Goal: Use online tool/utility: Utilize a website feature to perform a specific function

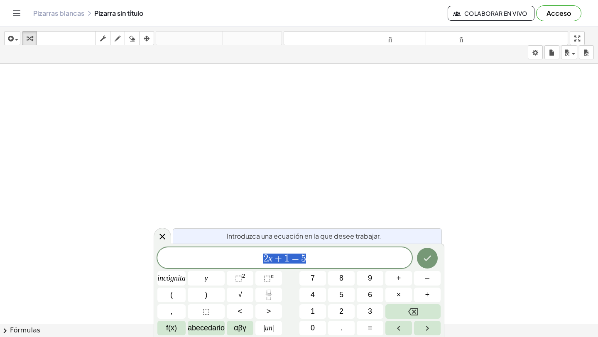
drag, startPoint x: 308, startPoint y: 85, endPoint x: 335, endPoint y: 123, distance: 47.4
drag, startPoint x: 315, startPoint y: 114, endPoint x: 334, endPoint y: 181, distance: 69.9
click at [117, 37] on icon "button" at bounding box center [118, 39] width 6 height 10
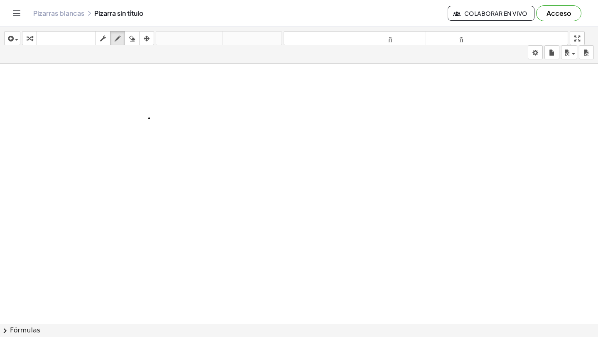
drag, startPoint x: 149, startPoint y: 118, endPoint x: 168, endPoint y: 199, distance: 83.2
click at [130, 42] on icon "button" at bounding box center [132, 39] width 6 height 10
drag, startPoint x: 132, startPoint y: 127, endPoint x: 175, endPoint y: 217, distance: 99.9
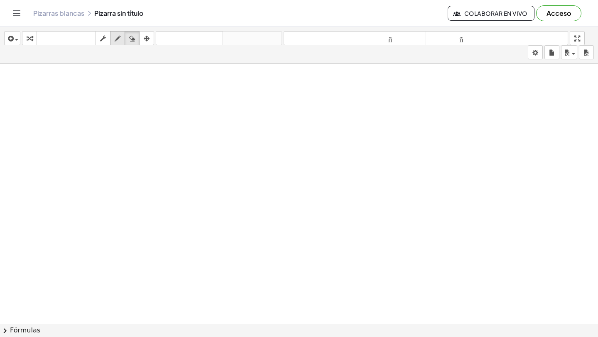
click at [122, 42] on div "button" at bounding box center [117, 38] width 11 height 10
drag, startPoint x: 44, startPoint y: 115, endPoint x: 48, endPoint y: 110, distance: 7.1
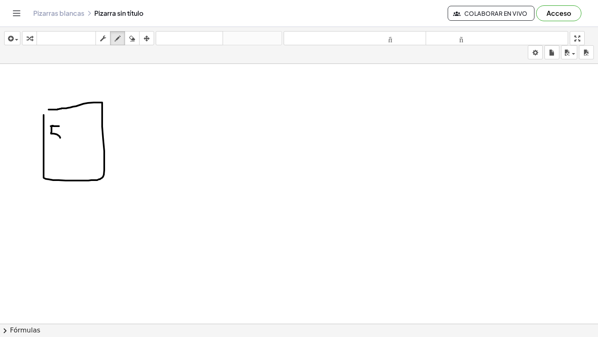
drag, startPoint x: 51, startPoint y: 126, endPoint x: 51, endPoint y: 139, distance: 12.9
drag, startPoint x: 62, startPoint y: 152, endPoint x: 62, endPoint y: 168, distance: 15.8
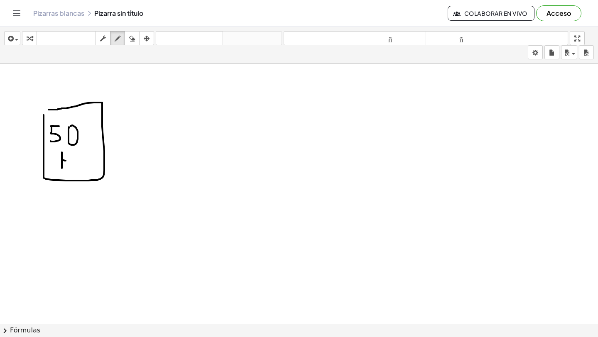
drag, startPoint x: 60, startPoint y: 160, endPoint x: 66, endPoint y: 154, distance: 8.2
drag, startPoint x: 74, startPoint y: 169, endPoint x: 67, endPoint y: 178, distance: 12.1
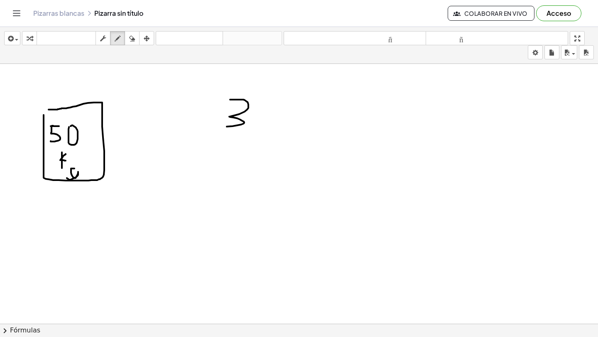
drag, startPoint x: 230, startPoint y: 100, endPoint x: 218, endPoint y: 127, distance: 29.4
drag, startPoint x: 304, startPoint y: 108, endPoint x: 313, endPoint y: 104, distance: 9.5
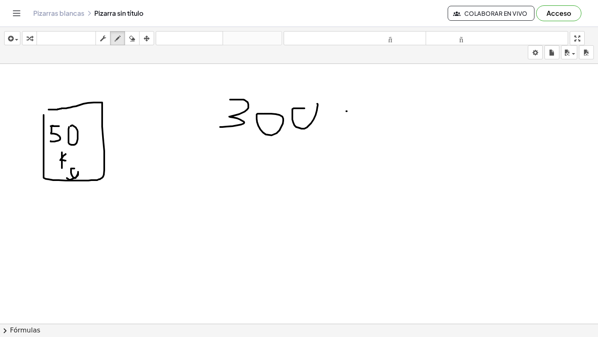
drag, startPoint x: 347, startPoint y: 111, endPoint x: 363, endPoint y: 134, distance: 27.8
drag, startPoint x: 343, startPoint y: 127, endPoint x: 358, endPoint y: 120, distance: 16.7
drag, startPoint x: 391, startPoint y: 110, endPoint x: 399, endPoint y: 132, distance: 23.1
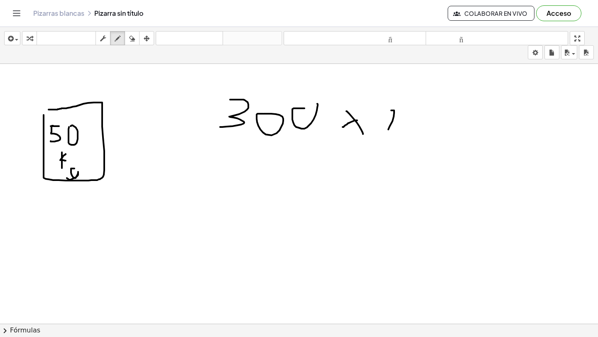
drag, startPoint x: 406, startPoint y: 108, endPoint x: 417, endPoint y: 114, distance: 12.3
drag, startPoint x: 409, startPoint y: 105, endPoint x: 406, endPoint y: 129, distance: 24.7
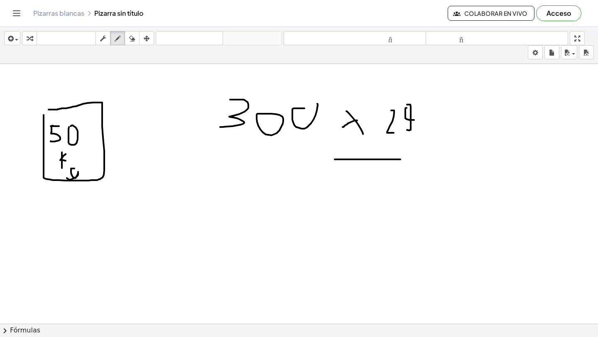
drag, startPoint x: 355, startPoint y: 159, endPoint x: 495, endPoint y: 158, distance: 140.8
drag, startPoint x: 379, startPoint y: 181, endPoint x: 379, endPoint y: 221, distance: 39.9
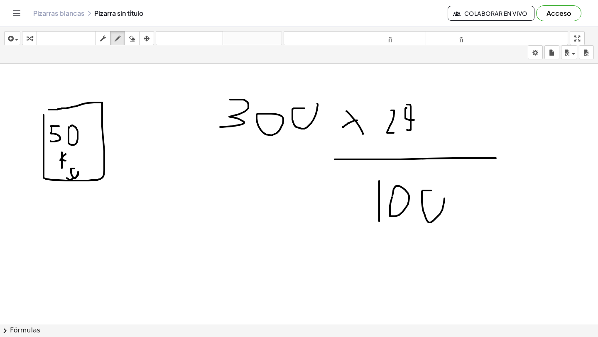
drag, startPoint x: 431, startPoint y: 191, endPoint x: 421, endPoint y: 189, distance: 10.2
drag, startPoint x: 421, startPoint y: 203, endPoint x: 426, endPoint y: 187, distance: 16.2
drag, startPoint x: 402, startPoint y: 216, endPoint x: 402, endPoint y: 186, distance: 29.5
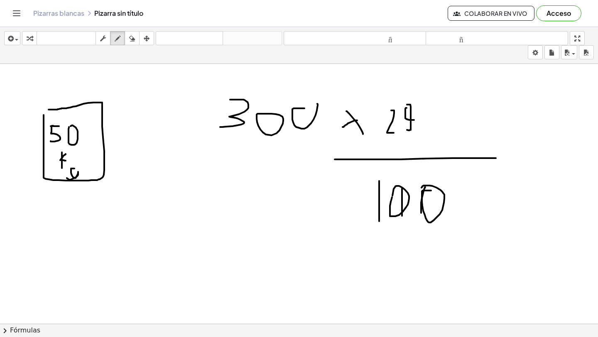
drag, startPoint x: 299, startPoint y: 152, endPoint x: 308, endPoint y: 71, distance: 81.1
drag, startPoint x: 251, startPoint y: 140, endPoint x: 272, endPoint y: 103, distance: 43.1
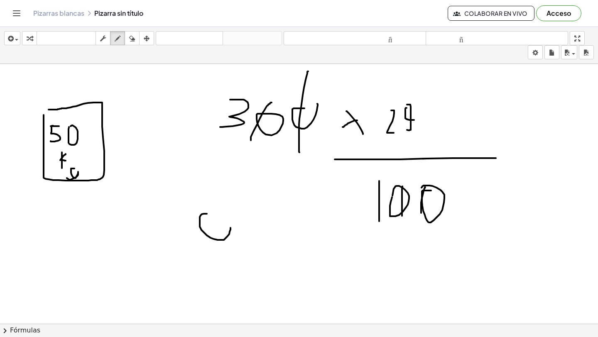
drag, startPoint x: 207, startPoint y: 214, endPoint x: 211, endPoint y: 236, distance: 22.4
drag, startPoint x: 161, startPoint y: 216, endPoint x: 152, endPoint y: 247, distance: 32.5
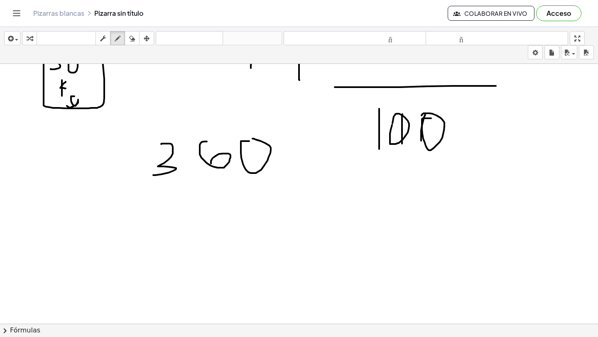
scroll to position [84, 0]
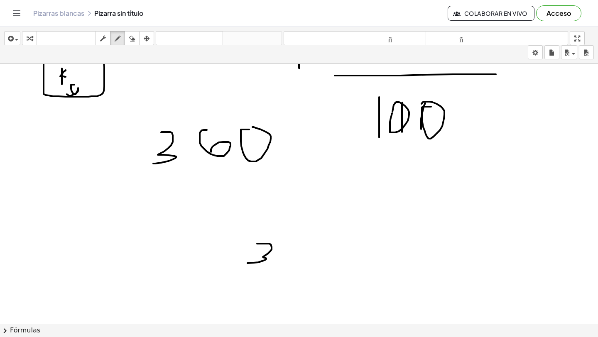
drag, startPoint x: 257, startPoint y: 244, endPoint x: 239, endPoint y: 263, distance: 26.5
click at [243, 263] on div at bounding box center [299, 272] width 598 height 585
drag, startPoint x: 286, startPoint y: 248, endPoint x: 291, endPoint y: 259, distance: 11.9
click at [289, 260] on div at bounding box center [299, 272] width 598 height 585
drag, startPoint x: 291, startPoint y: 256, endPoint x: 286, endPoint y: 260, distance: 6.5
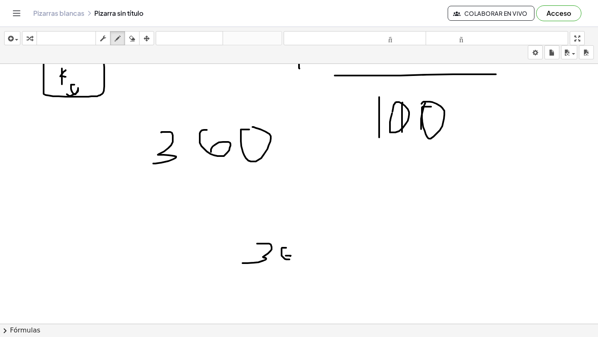
click at [285, 260] on div at bounding box center [299, 272] width 598 height 585
drag, startPoint x: 306, startPoint y: 253, endPoint x: 306, endPoint y: 249, distance: 4.2
click at [307, 250] on div at bounding box center [299, 272] width 598 height 585
drag, startPoint x: 344, startPoint y: 230, endPoint x: 360, endPoint y: 244, distance: 20.6
click at [359, 244] on div at bounding box center [299, 272] width 598 height 585
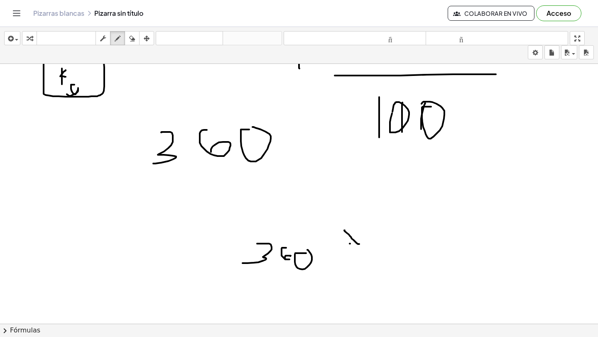
drag, startPoint x: 350, startPoint y: 244, endPoint x: 358, endPoint y: 231, distance: 14.7
click at [357, 231] on div at bounding box center [299, 272] width 598 height 585
drag, startPoint x: 378, startPoint y: 242, endPoint x: 398, endPoint y: 252, distance: 22.3
click at [397, 253] on div at bounding box center [299, 272] width 598 height 585
drag, startPoint x: 394, startPoint y: 267, endPoint x: 405, endPoint y: 252, distance: 18.0
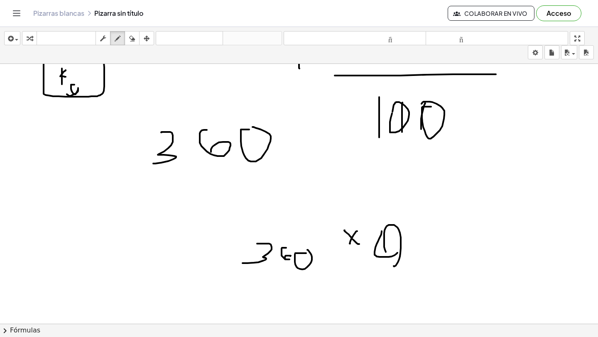
click at [405, 252] on div at bounding box center [299, 272] width 598 height 585
drag, startPoint x: 391, startPoint y: 273, endPoint x: 461, endPoint y: 273, distance: 70.2
click at [461, 273] on div at bounding box center [299, 272] width 598 height 585
drag, startPoint x: 377, startPoint y: 296, endPoint x: 377, endPoint y: 310, distance: 14.5
click at [377, 310] on div at bounding box center [299, 272] width 598 height 585
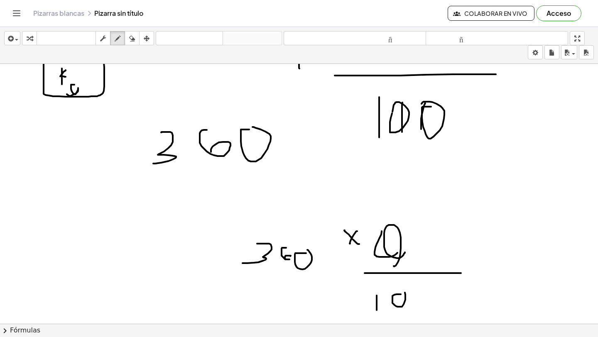
drag, startPoint x: 401, startPoint y: 294, endPoint x: 397, endPoint y: 291, distance: 4.7
click at [398, 291] on div at bounding box center [299, 272] width 598 height 585
click at [433, 287] on div at bounding box center [299, 272] width 598 height 585
drag, startPoint x: 390, startPoint y: 264, endPoint x: 395, endPoint y: 226, distance: 38.5
click at [394, 230] on div at bounding box center [299, 272] width 598 height 585
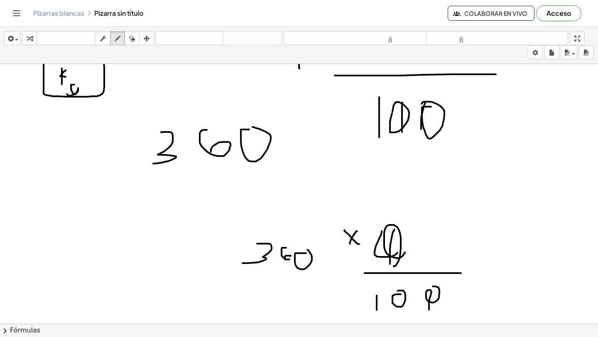
drag, startPoint x: 429, startPoint y: 310, endPoint x: 437, endPoint y: 277, distance: 33.3
click at [437, 277] on div at bounding box center [299, 272] width 598 height 585
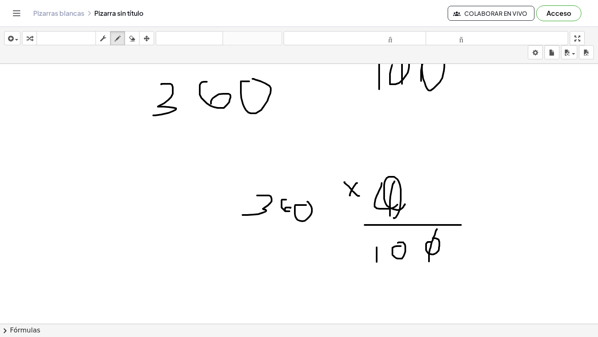
scroll to position [148, 0]
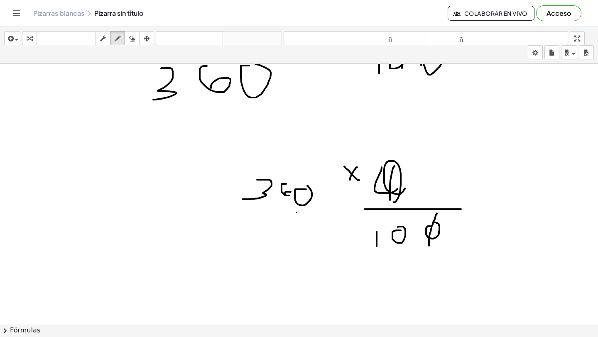
drag, startPoint x: 296, startPoint y: 213, endPoint x: 303, endPoint y: 184, distance: 29.3
click at [303, 184] on div at bounding box center [299, 208] width 598 height 585
drag
click at [410, 219] on div at bounding box center [299, 208] width 598 height 585
click at [311, 293] on div at bounding box center [299, 208] width 598 height 585
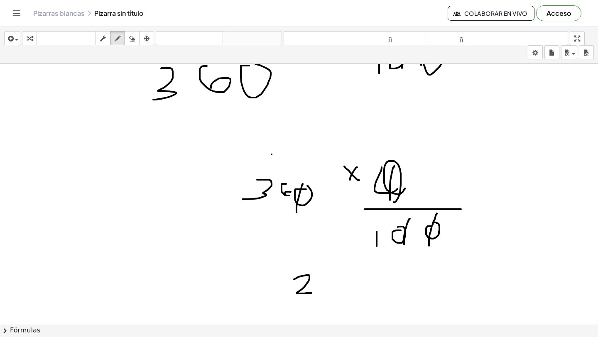
click at [272, 164] on div at bounding box center [299, 208] width 598 height 585
click at [276, 295] on div at bounding box center [299, 208] width 598 height 585
click at [275, 279] on div at bounding box center [299, 208] width 598 height 585
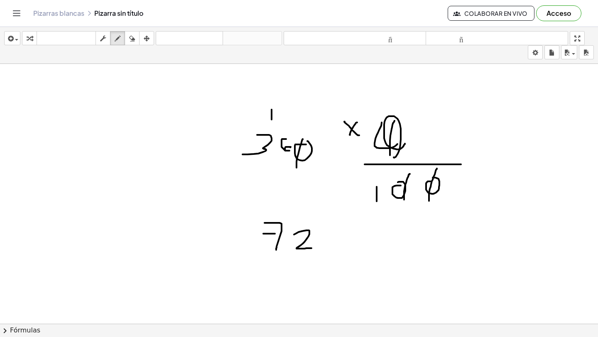
scroll to position [195, 0]
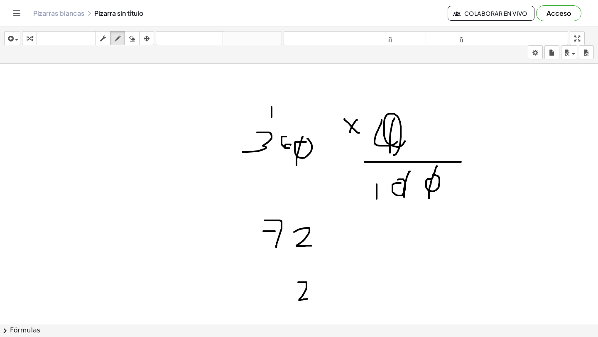
click at [309, 299] on div at bounding box center [299, 161] width 598 height 585
drag, startPoint x: 272, startPoint y: 285, endPoint x: 275, endPoint y: 304, distance: 19.4
click at [275, 304] on div at bounding box center [299, 161] width 598 height 585
drag, startPoint x: 254, startPoint y: 288, endPoint x: 258, endPoint y: 299, distance: 11.6
click at [258, 299] on div at bounding box center [299, 161] width 598 height 585
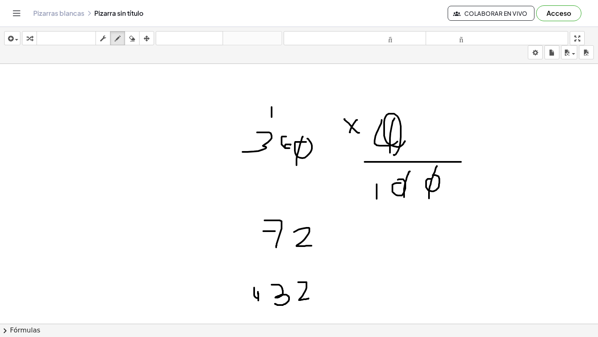
drag, startPoint x: 258, startPoint y: 299, endPoint x: 259, endPoint y: 305, distance: 6.2
click at [259, 305] on div at bounding box center [299, 161] width 598 height 585
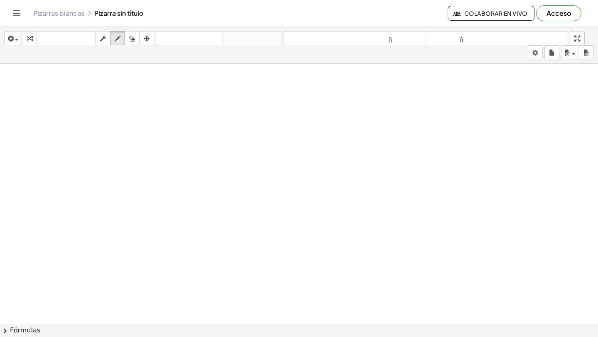
scroll to position [639, 0]
drag, startPoint x: 74, startPoint y: 84, endPoint x: 83, endPoint y: 85, distance: 8.3
drag, startPoint x: 80, startPoint y: 110, endPoint x: 86, endPoint y: 108, distance: 6.3
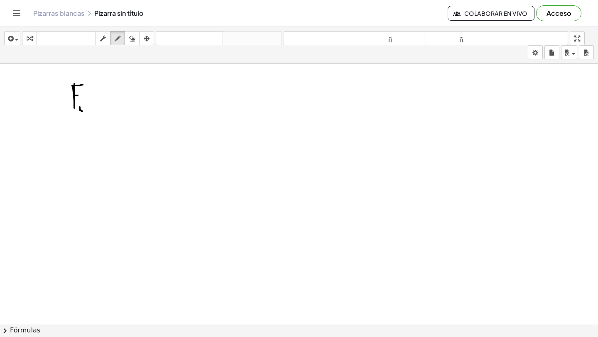
drag, startPoint x: 65, startPoint y: 143, endPoint x: 67, endPoint y: 175, distance: 32.4
drag, startPoint x: 67, startPoint y: 206, endPoint x: 89, endPoint y: 201, distance: 22.5
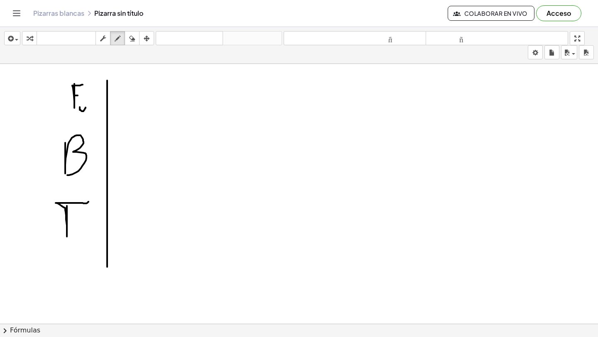
drag, startPoint x: 107, startPoint y: 81, endPoint x: 105, endPoint y: 265, distance: 184.0
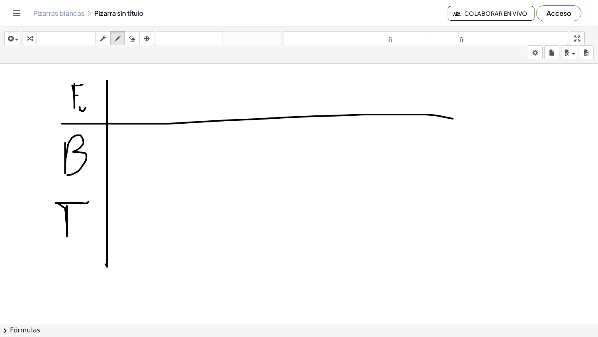
drag, startPoint x: 62, startPoint y: 124, endPoint x: 453, endPoint y: 117, distance: 390.8
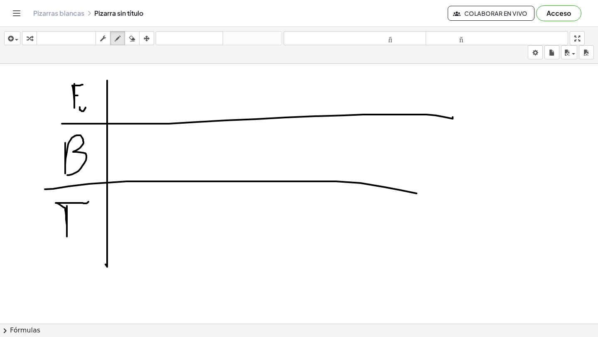
drag, startPoint x: 45, startPoint y: 189, endPoint x: 449, endPoint y: 198, distance: 404.1
drag, startPoint x: 126, startPoint y: 88, endPoint x: 125, endPoint y: 108, distance: 20.0
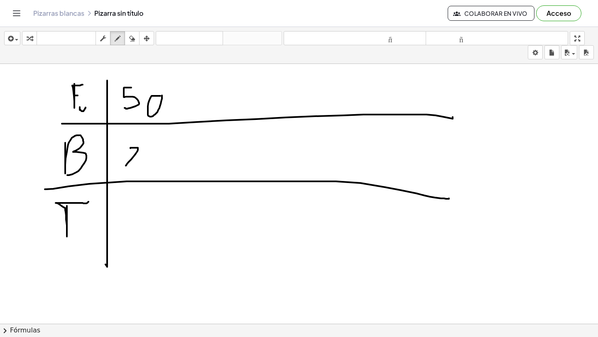
drag, startPoint x: 130, startPoint y: 148, endPoint x: 133, endPoint y: 162, distance: 13.9
drag, startPoint x: 148, startPoint y: 148, endPoint x: 144, endPoint y: 164, distance: 15.9
drag, startPoint x: 122, startPoint y: 226, endPoint x: 122, endPoint y: 247, distance: 20.8
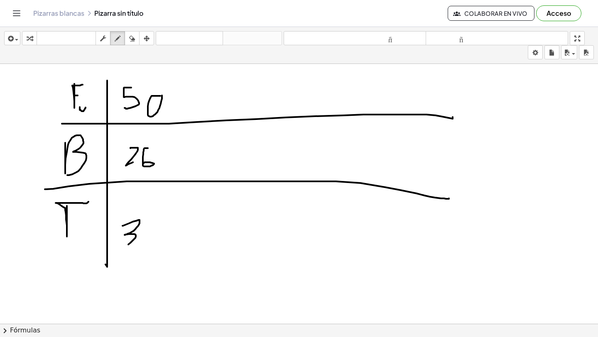
drag, startPoint x: 147, startPoint y: 221, endPoint x: 162, endPoint y: 243, distance: 26.4
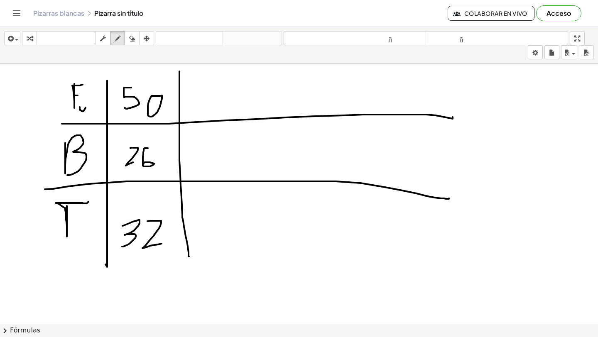
drag, startPoint x: 179, startPoint y: 72, endPoint x: 189, endPoint y: 262, distance: 190.4
drag, startPoint x: 62, startPoint y: 271, endPoint x: 315, endPoint y: 273, distance: 252.5
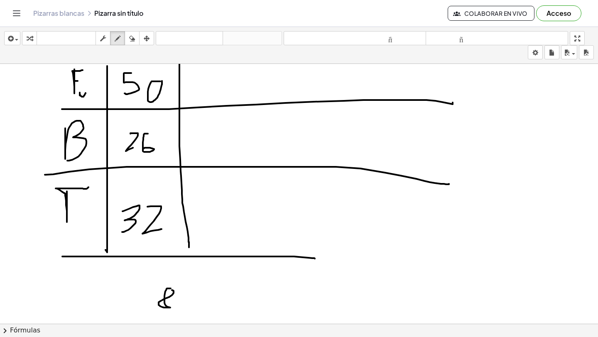
scroll to position [654, 0]
drag, startPoint x: 114, startPoint y: 279, endPoint x: 102, endPoint y: 288, distance: 14.5
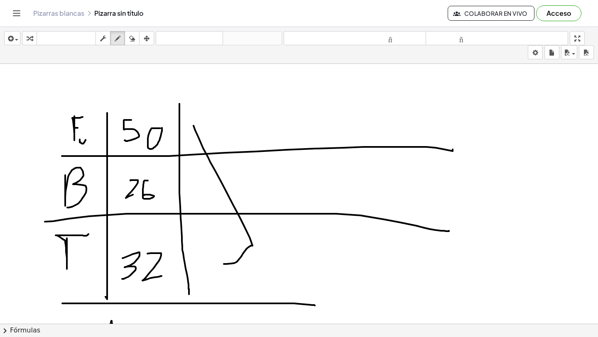
drag, startPoint x: 194, startPoint y: 126, endPoint x: 220, endPoint y: 264, distance: 140.3
drag, startPoint x: 258, startPoint y: 180, endPoint x: 247, endPoint y: 203, distance: 26.4
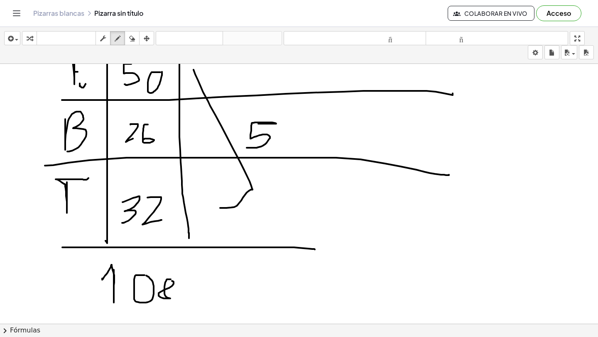
scroll to position [690, 0]
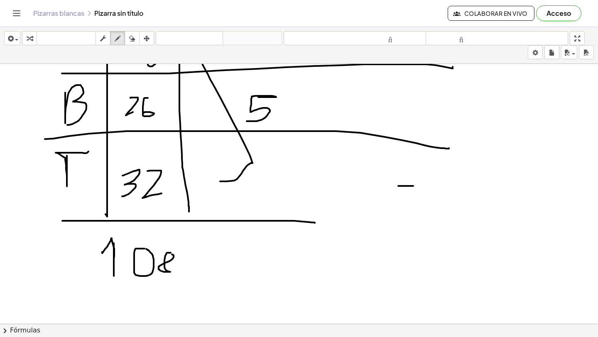
drag, startPoint x: 398, startPoint y: 186, endPoint x: 413, endPoint y: 248, distance: 63.6
drag, startPoint x: 392, startPoint y: 197, endPoint x: 414, endPoint y: 197, distance: 22.4
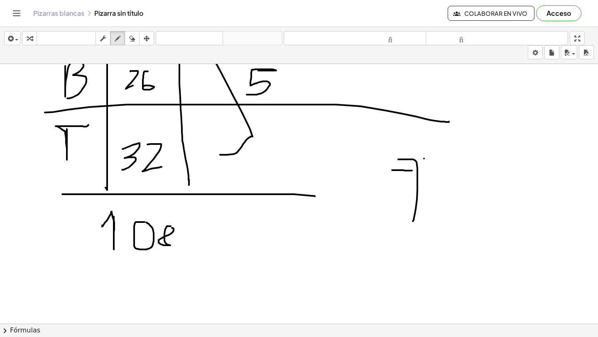
scroll to position [758, 0]
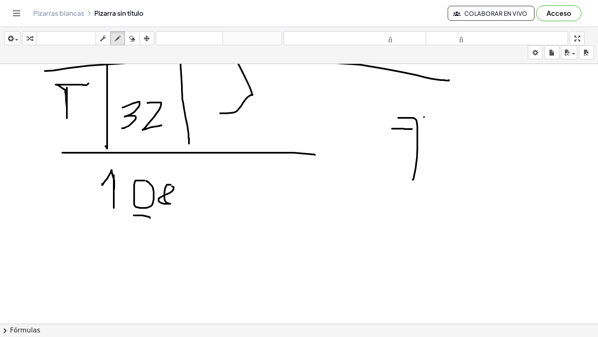
drag, startPoint x: 134, startPoint y: 216, endPoint x: 141, endPoint y: 269, distance: 54.4
drag, startPoint x: 131, startPoint y: 242, endPoint x: 157, endPoint y: 242, distance: 25.7
drag, startPoint x: 152, startPoint y: 220, endPoint x: 159, endPoint y: 273, distance: 52.7
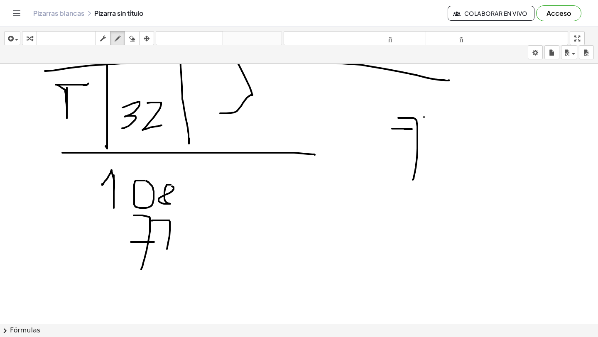
drag, startPoint x: 157, startPoint y: 251, endPoint x: 177, endPoint y: 251, distance: 20.3
drag, startPoint x: 93, startPoint y: 269, endPoint x: 208, endPoint y: 269, distance: 115.4
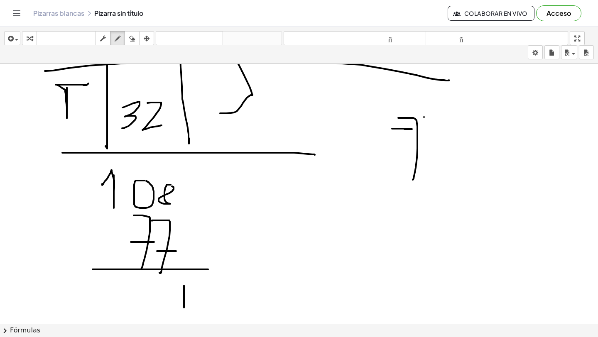
drag, startPoint x: 184, startPoint y: 286, endPoint x: 184, endPoint y: 307, distance: 21.6
drag, startPoint x: 139, startPoint y: 286, endPoint x: 133, endPoint y: 308, distance: 22.8
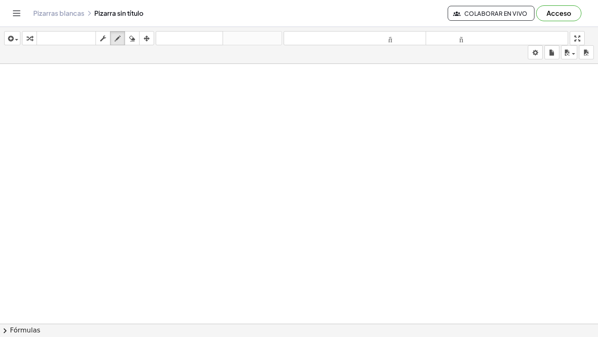
scroll to position [1389, 0]
drag, startPoint x: 149, startPoint y: 115, endPoint x: 127, endPoint y: 153, distance: 44.9
drag, startPoint x: 179, startPoint y: 124, endPoint x: 182, endPoint y: 128, distance: 4.5
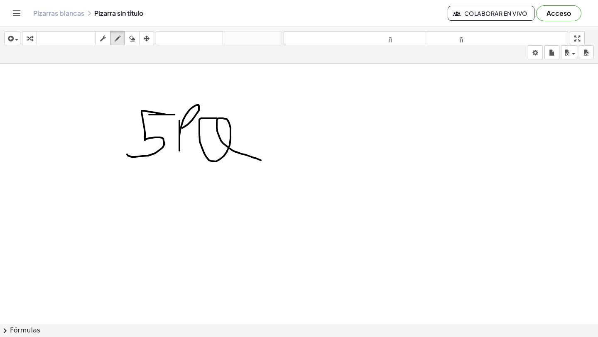
drag, startPoint x: 217, startPoint y: 118, endPoint x: 262, endPoint y: 161, distance: 62.3
drag, startPoint x: 267, startPoint y: 140, endPoint x: 299, endPoint y: 138, distance: 32.4
drag, startPoint x: 266, startPoint y: 121, endPoint x: 301, endPoint y: 121, distance: 34.5
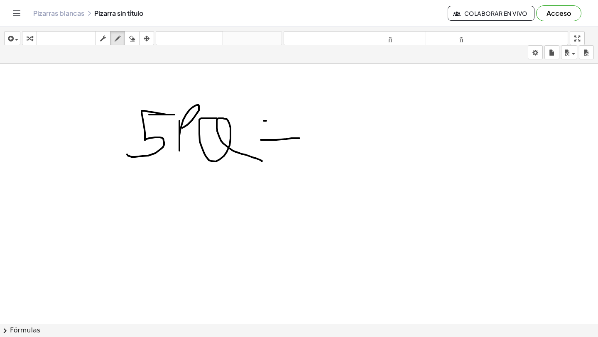
drag, startPoint x: 323, startPoint y: 116, endPoint x: 346, endPoint y: 165, distance: 54.1
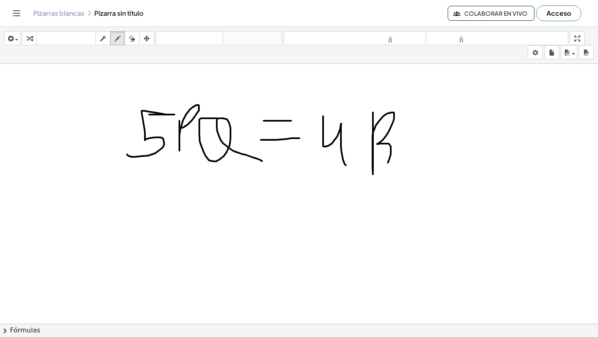
drag, startPoint x: 373, startPoint y: 113, endPoint x: 371, endPoint y: 171, distance: 58.2
drag, startPoint x: 415, startPoint y: 134, endPoint x: 429, endPoint y: 162, distance: 30.5
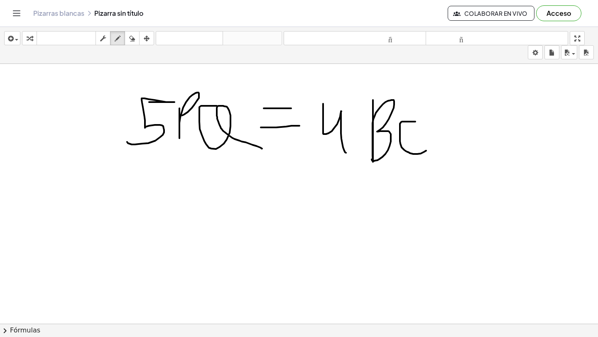
scroll to position [1404, 0]
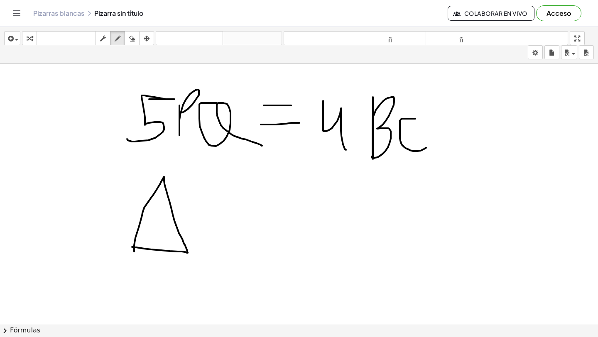
drag, startPoint x: 134, startPoint y: 252, endPoint x: 125, endPoint y: 246, distance: 11.0
drag, startPoint x: 167, startPoint y: 174, endPoint x: 188, endPoint y: 252, distance: 80.0
drag, startPoint x: 184, startPoint y: 229, endPoint x: 196, endPoint y: 236, distance: 14.0
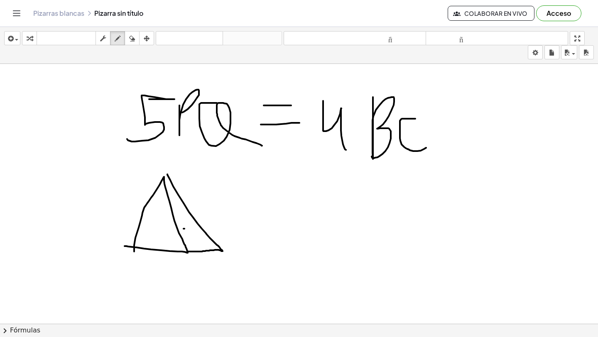
drag, startPoint x: 185, startPoint y: 235, endPoint x: 187, endPoint y: 225, distance: 10.2
drag, startPoint x: 152, startPoint y: 225, endPoint x: 153, endPoint y: 234, distance: 9.2
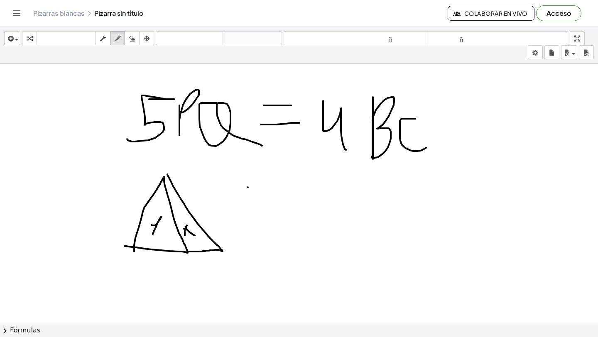
drag, startPoint x: 248, startPoint y: 187, endPoint x: 252, endPoint y: 195, distance: 8.6
drag, startPoint x: 247, startPoint y: 194, endPoint x: 260, endPoint y: 182, distance: 18.5
drag, startPoint x: 264, startPoint y: 195, endPoint x: 278, endPoint y: 195, distance: 13.7
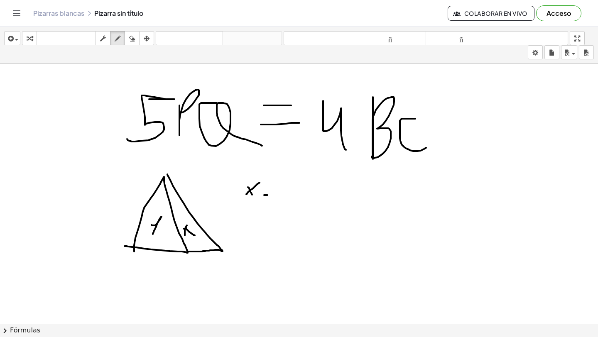
drag, startPoint x: 257, startPoint y: 186, endPoint x: 289, endPoint y: 188, distance: 31.6
drag, startPoint x: 315, startPoint y: 174, endPoint x: 323, endPoint y: 208, distance: 35.0
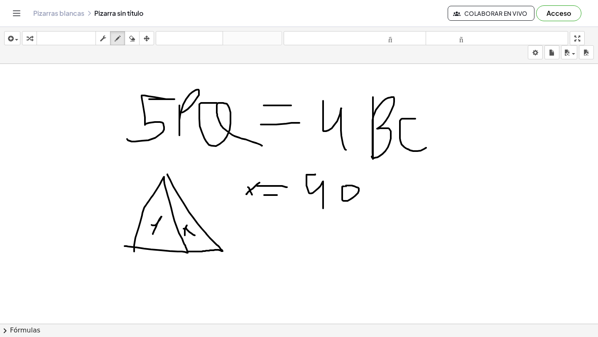
drag, startPoint x: 343, startPoint y: 186, endPoint x: 346, endPoint y: 192, distance: 6.7
drag, startPoint x: 380, startPoint y: 186, endPoint x: 386, endPoint y: 187, distance: 5.8
drag, startPoint x: 398, startPoint y: 195, endPoint x: 413, endPoint y: 208, distance: 20.0
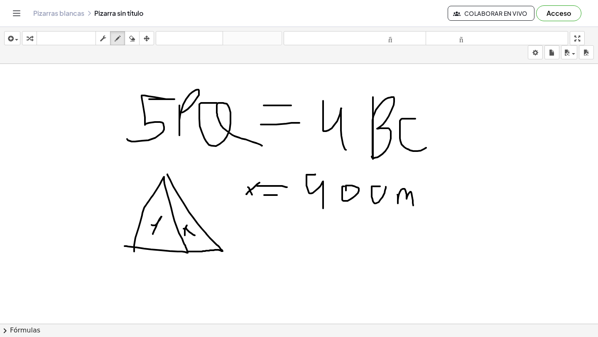
drag, startPoint x: 419, startPoint y: 176, endPoint x: 427, endPoint y: 189, distance: 14.6
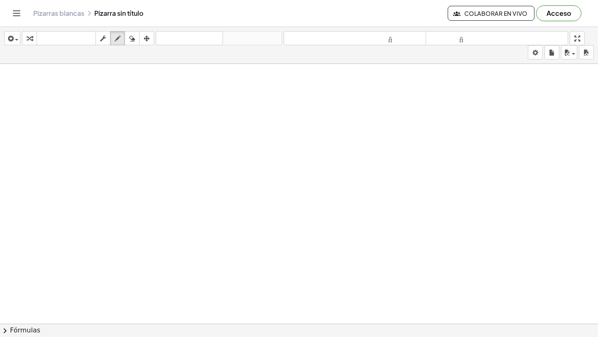
scroll to position [1618, 0]
drag, startPoint x: 109, startPoint y: 176, endPoint x: 123, endPoint y: 201, distance: 28.6
drag, startPoint x: 105, startPoint y: 194, endPoint x: 120, endPoint y: 170, distance: 28.1
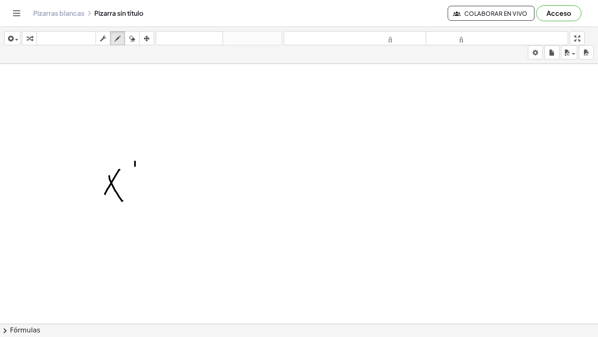
drag, startPoint x: 135, startPoint y: 166, endPoint x: 137, endPoint y: 201, distance: 34.9
drag, startPoint x: 128, startPoint y: 182, endPoint x: 156, endPoint y: 182, distance: 27.8
drag, startPoint x: 185, startPoint y: 157, endPoint x: 167, endPoint y: 200, distance: 46.9
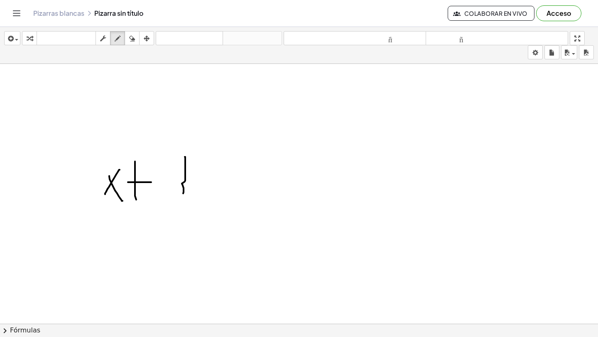
drag, startPoint x: 203, startPoint y: 200, endPoint x: 226, endPoint y: 199, distance: 23.3
drag, startPoint x: 211, startPoint y: 190, endPoint x: 240, endPoint y: 190, distance: 28.2
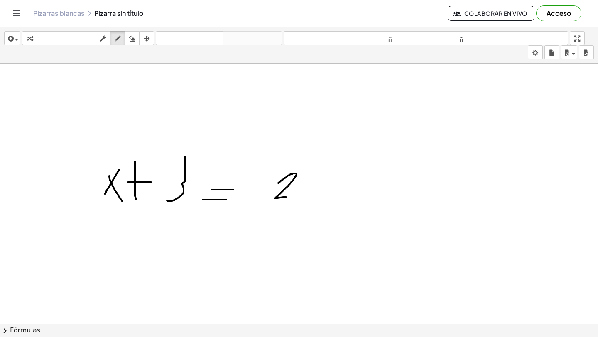
drag, startPoint x: 278, startPoint y: 183, endPoint x: 304, endPoint y: 196, distance: 29.0
drag, startPoint x: 305, startPoint y: 174, endPoint x: 321, endPoint y: 196, distance: 26.8
drag, startPoint x: 313, startPoint y: 157, endPoint x: 312, endPoint y: 207, distance: 50.3
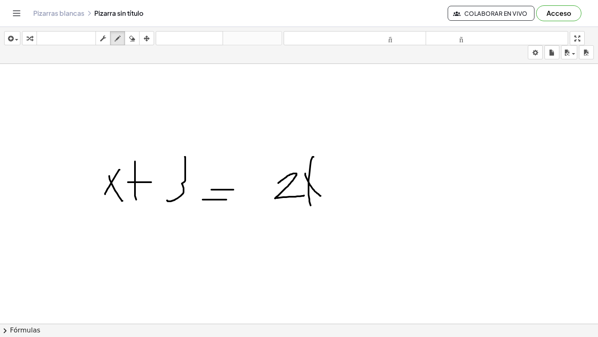
drag, startPoint x: 314, startPoint y: 191, endPoint x: 321, endPoint y: 173, distance: 19.7
drag, startPoint x: 328, startPoint y: 181, endPoint x: 355, endPoint y: 178, distance: 26.3
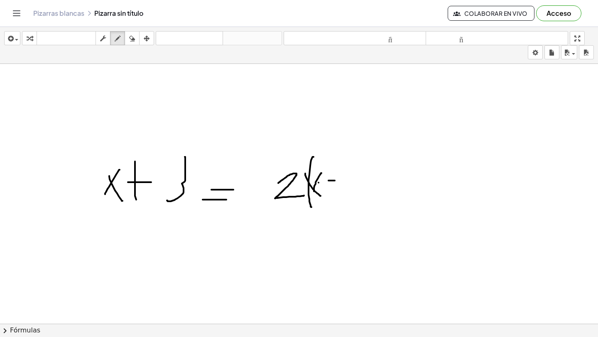
drag, startPoint x: 365, startPoint y: 167, endPoint x: 356, endPoint y: 191, distance: 26.0
drag, startPoint x: 388, startPoint y: 200, endPoint x: 375, endPoint y: 144, distance: 58.1
